Goal: Check status: Check status

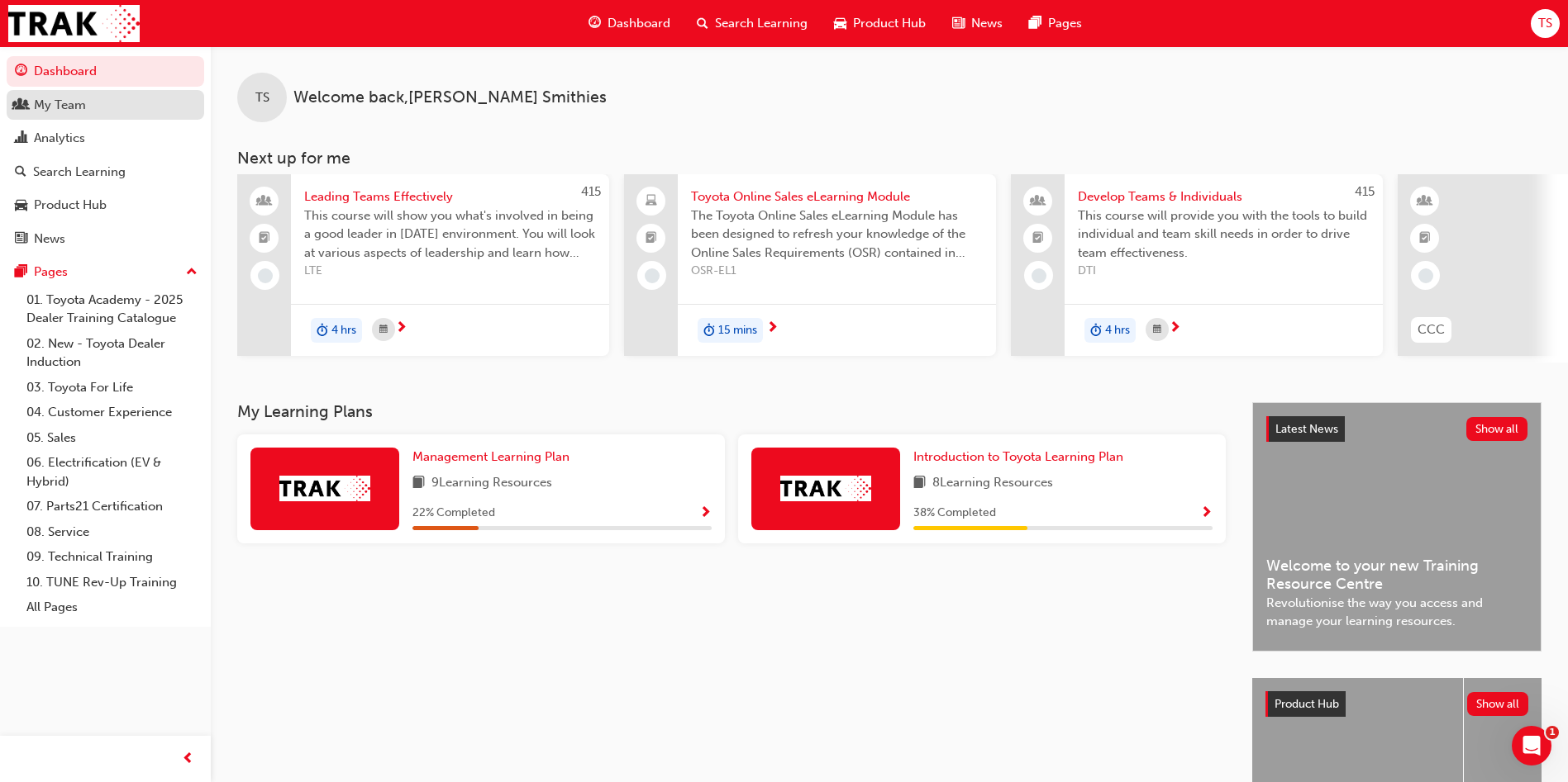
click at [109, 109] on div "My Team" at bounding box center [105, 105] width 181 height 21
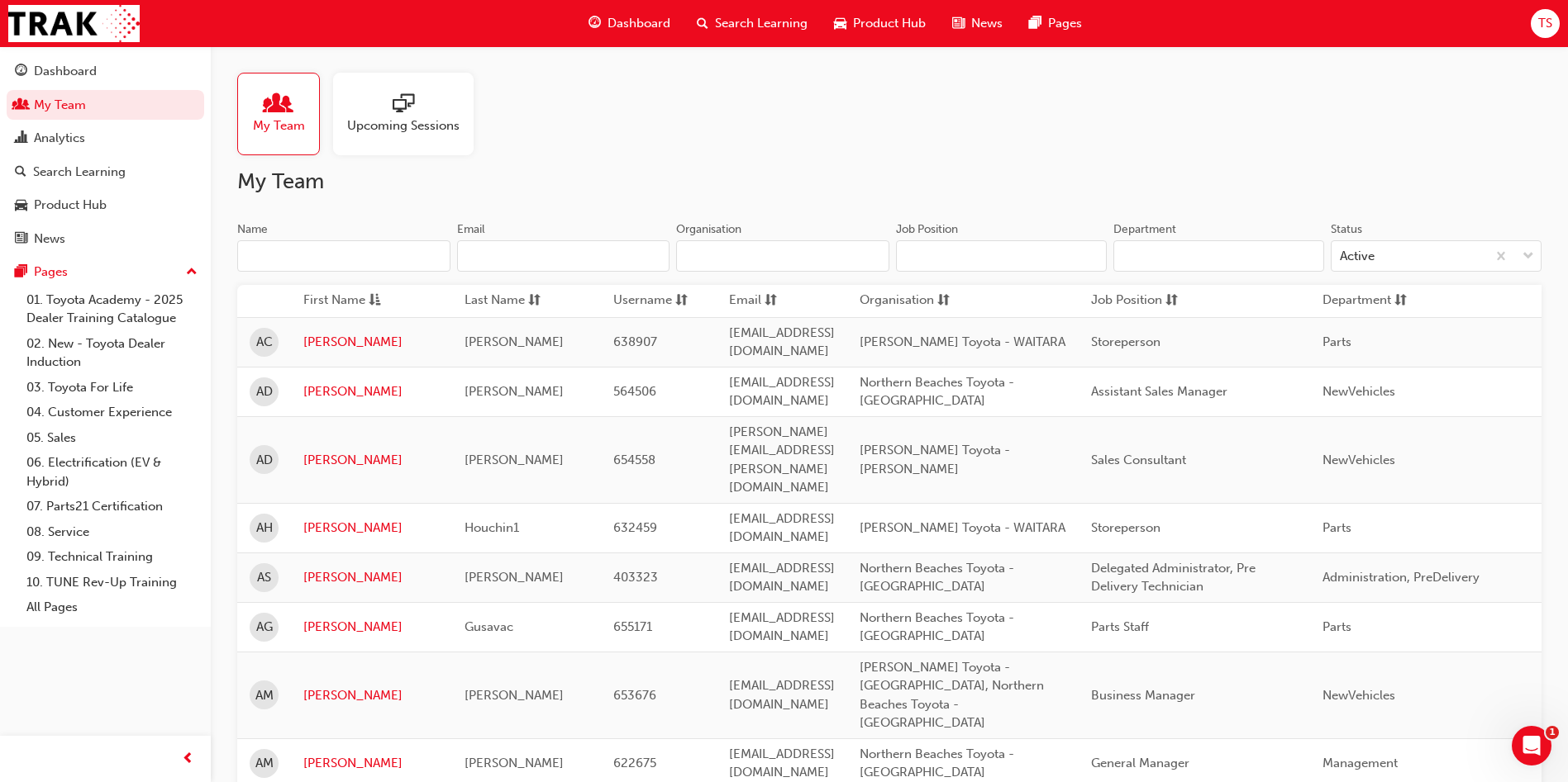
click at [398, 241] on input "Name" at bounding box center [344, 256] width 213 height 32
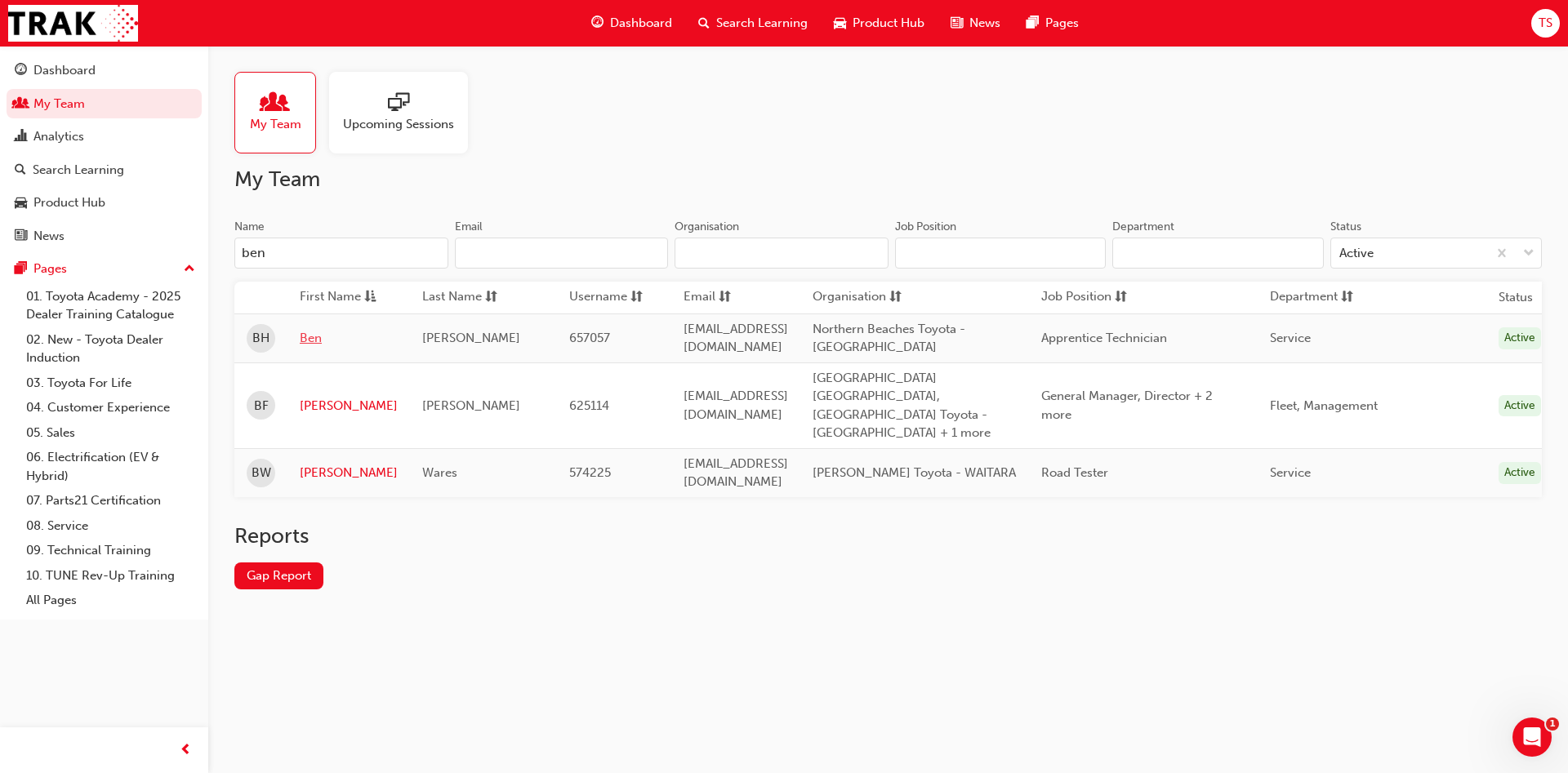
type input "ben"
click at [311, 339] on link "Ben" at bounding box center [349, 338] width 98 height 19
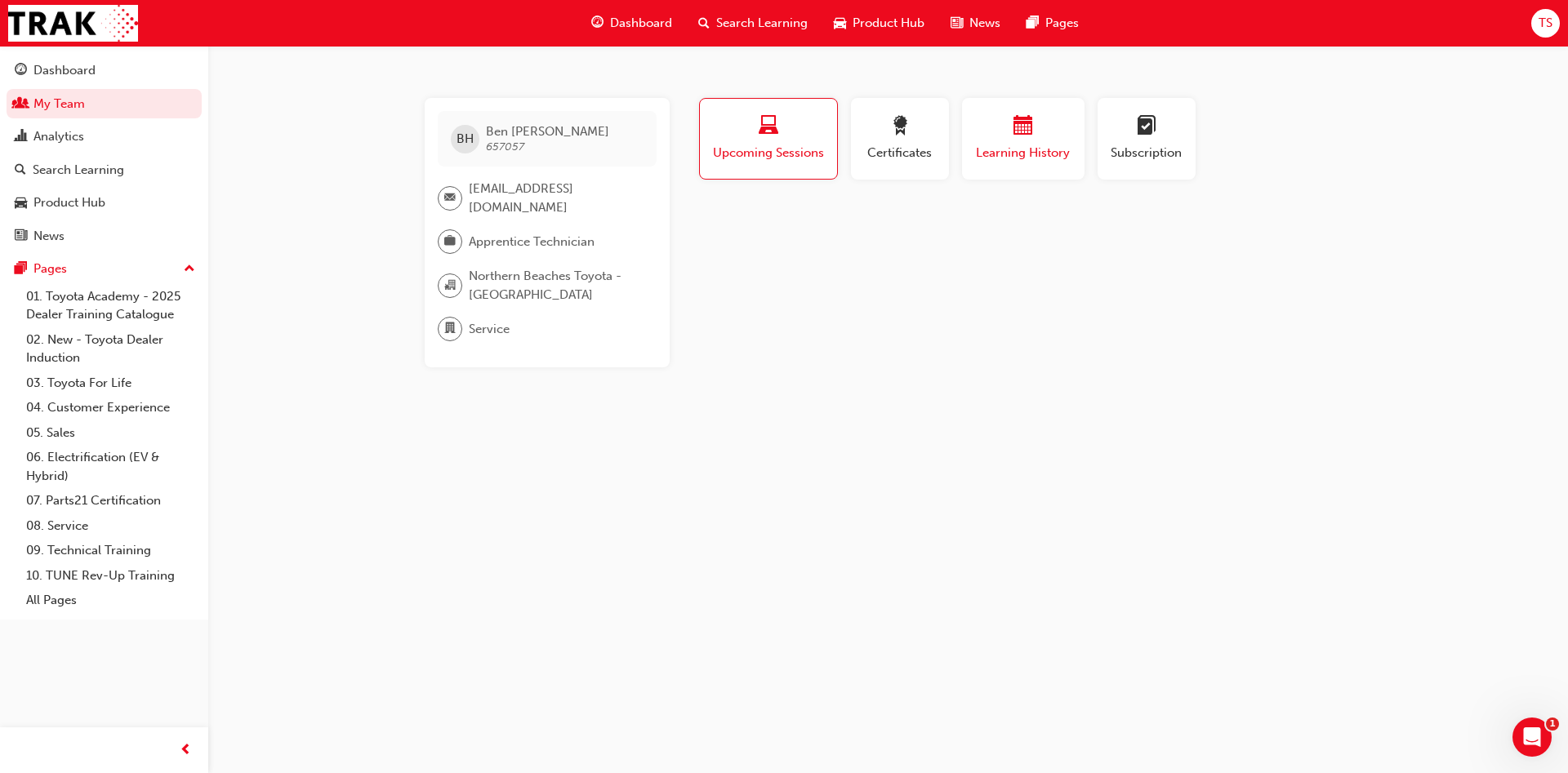
click at [998, 140] on div "Learning History" at bounding box center [1024, 139] width 98 height 46
